Goal: Information Seeking & Learning: Learn about a topic

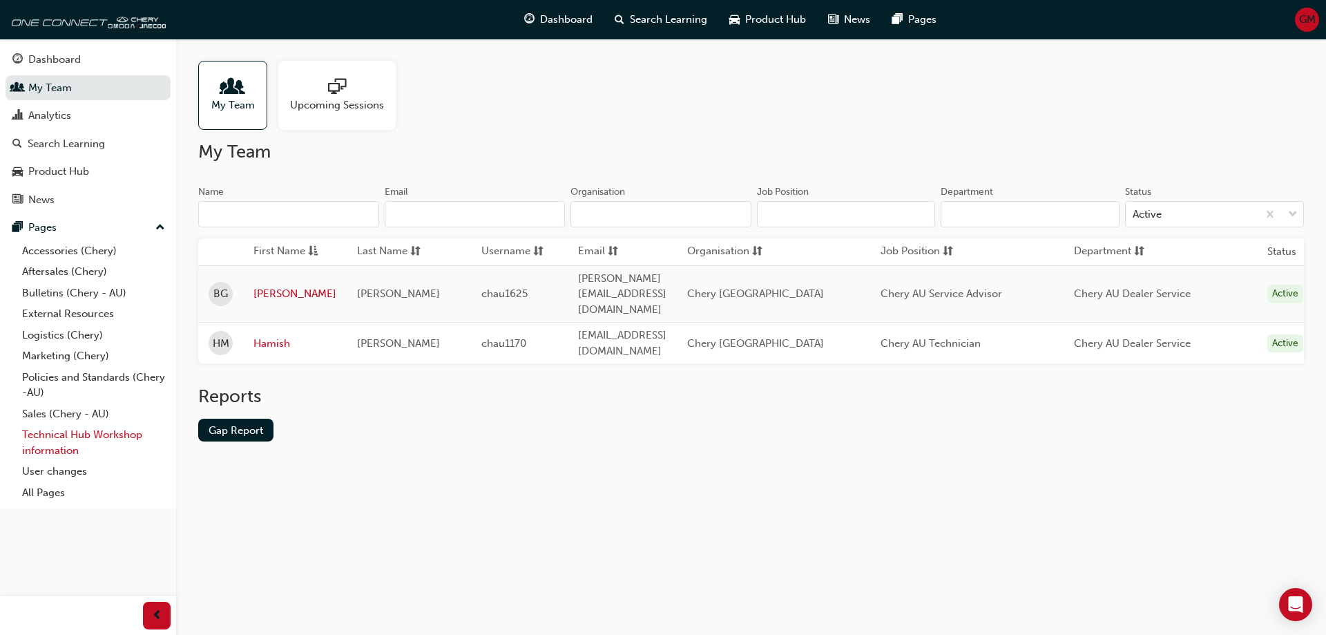
click at [71, 435] on link "Technical Hub Workshop information" at bounding box center [94, 442] width 154 height 37
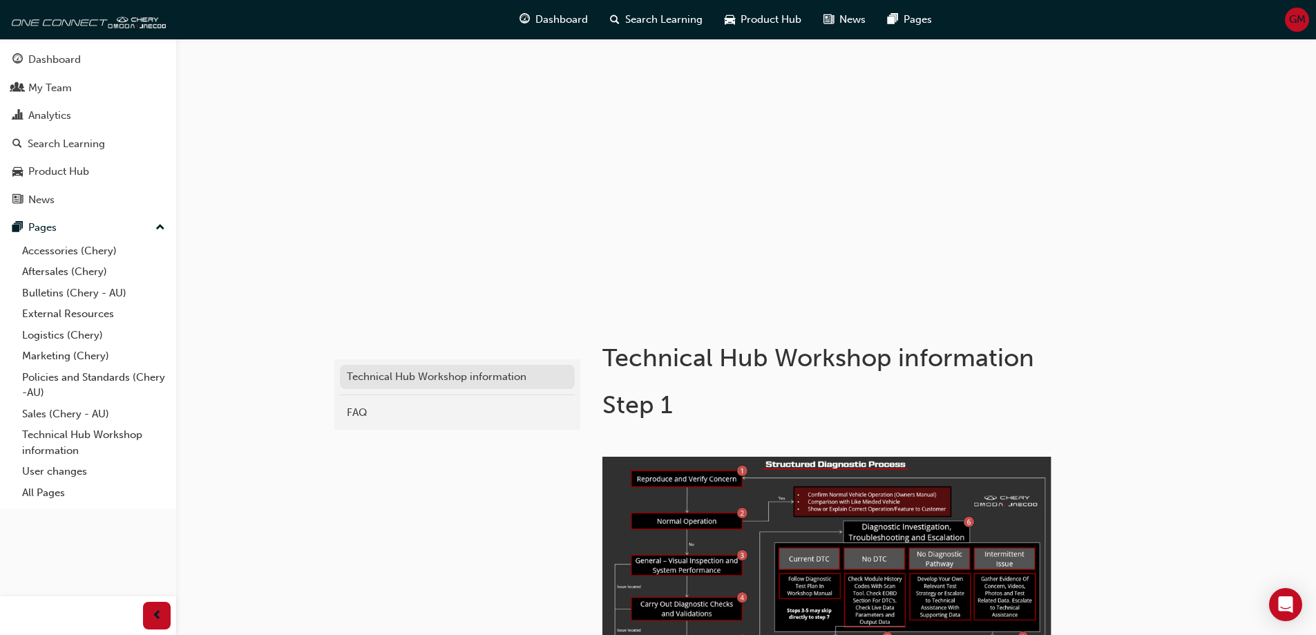
click at [362, 379] on div "Technical Hub Workshop information" at bounding box center [457, 377] width 221 height 16
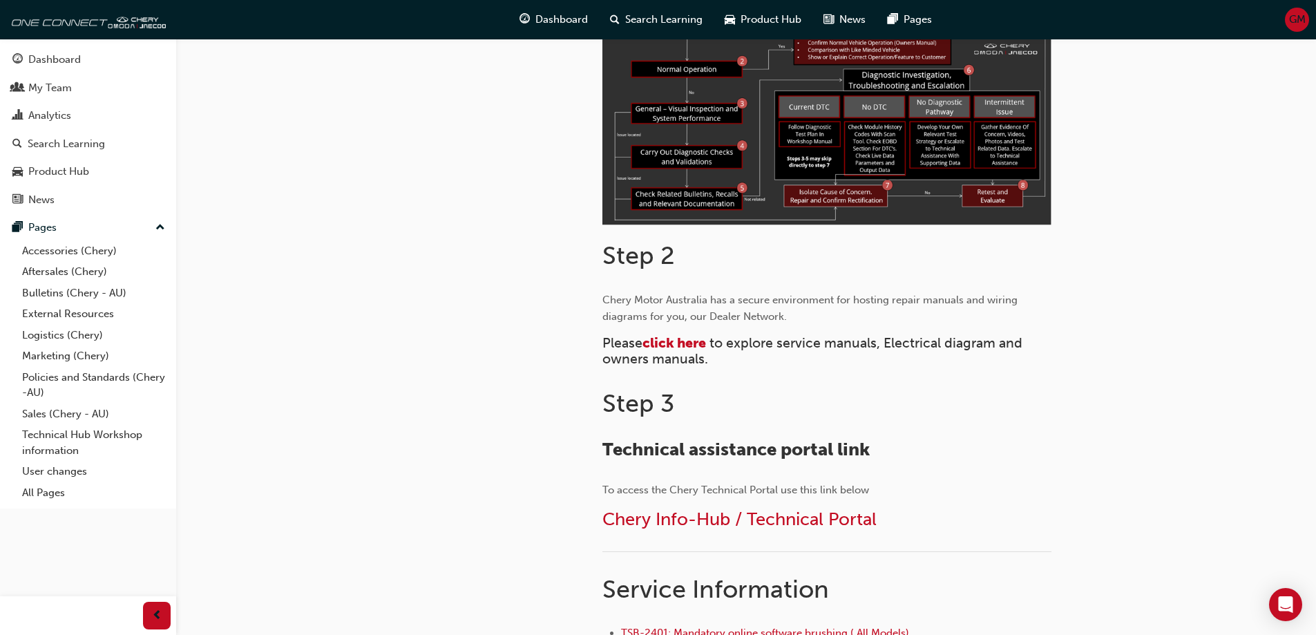
scroll to position [484, 0]
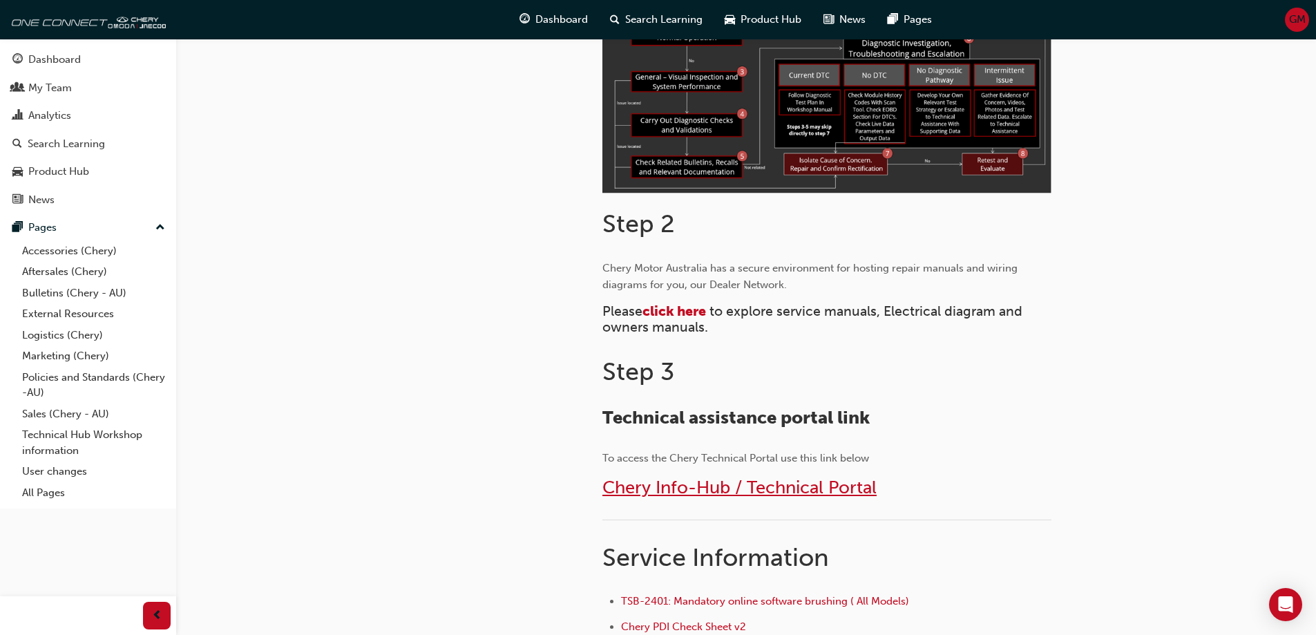
click at [705, 477] on span "Chery Info-Hub / Technical Portal" at bounding box center [739, 487] width 274 height 21
